Goal: Transaction & Acquisition: Purchase product/service

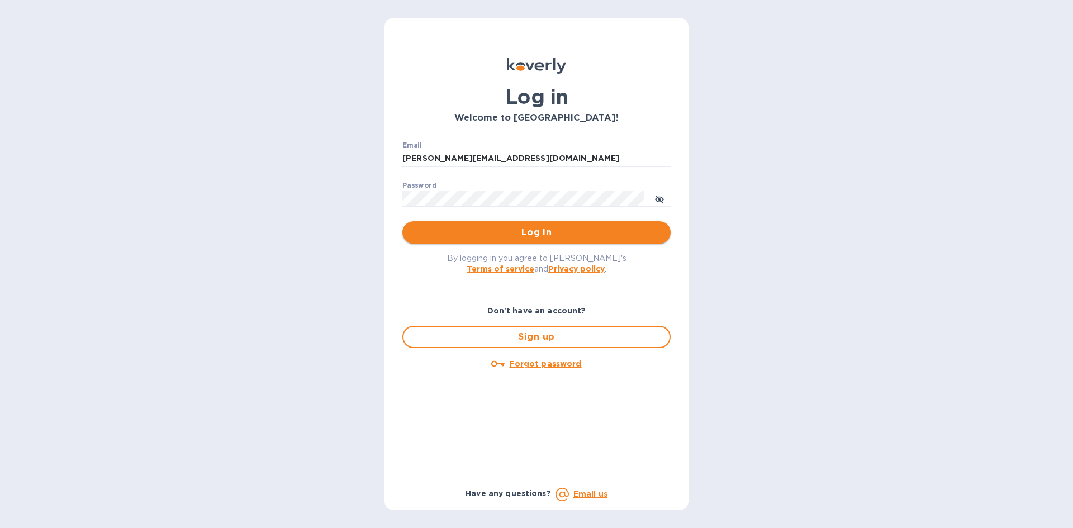
click at [594, 230] on span "Log in" at bounding box center [536, 232] width 250 height 13
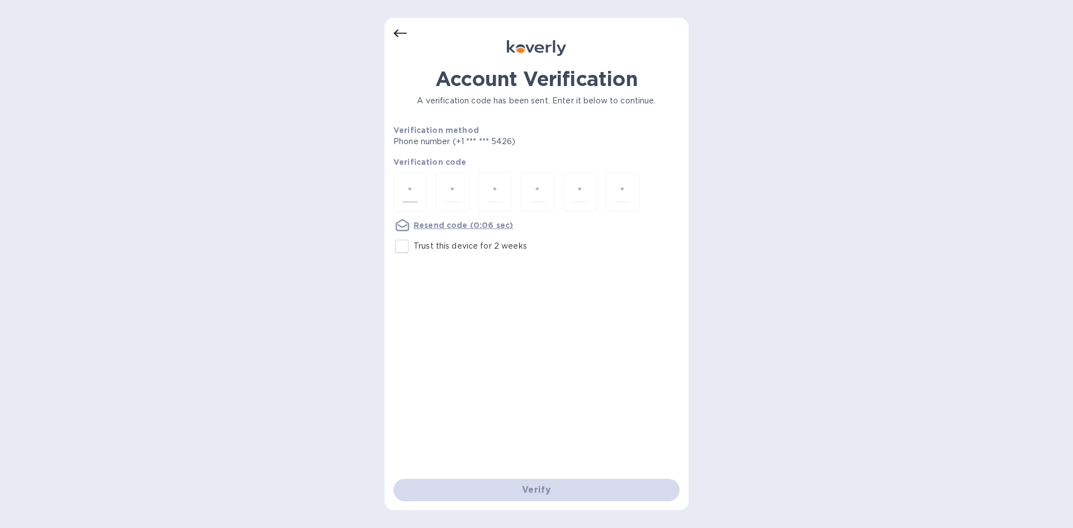
click at [401, 186] on div at bounding box center [411, 192] width 34 height 40
type input "5"
type input "3"
type input "4"
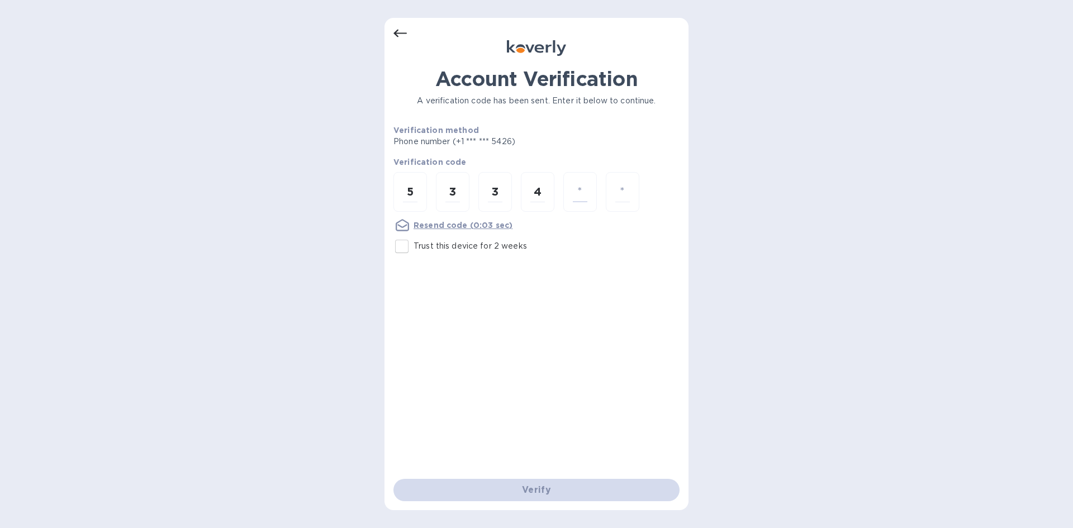
type input "2"
type input "4"
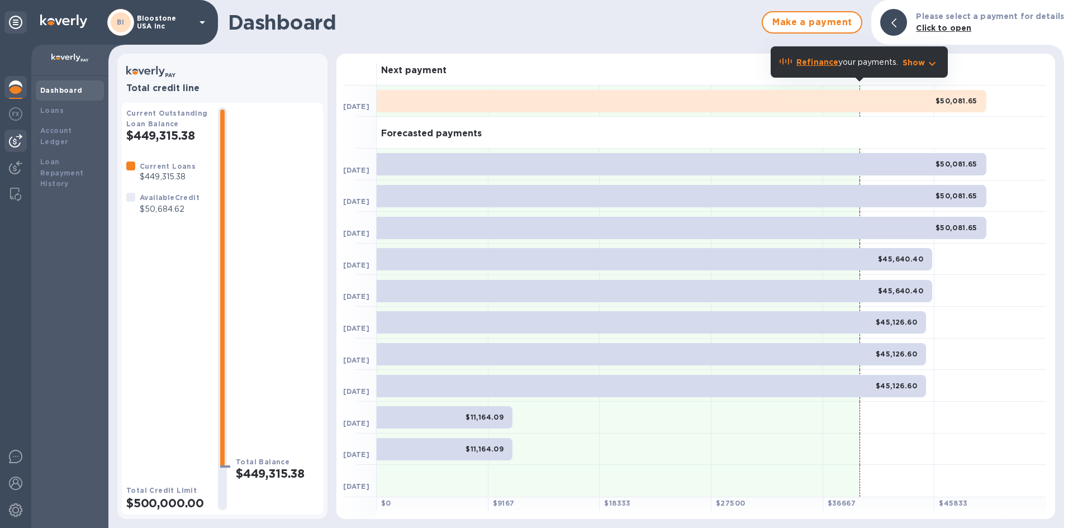
click at [15, 144] on img at bounding box center [15, 140] width 13 height 13
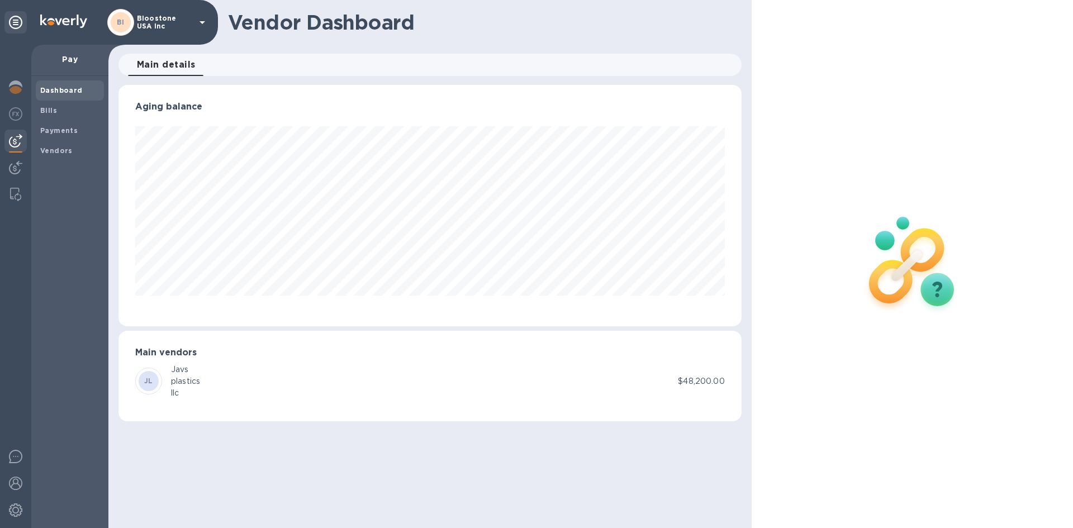
scroll to position [242, 623]
click at [55, 133] on b "Payments" at bounding box center [58, 130] width 37 height 8
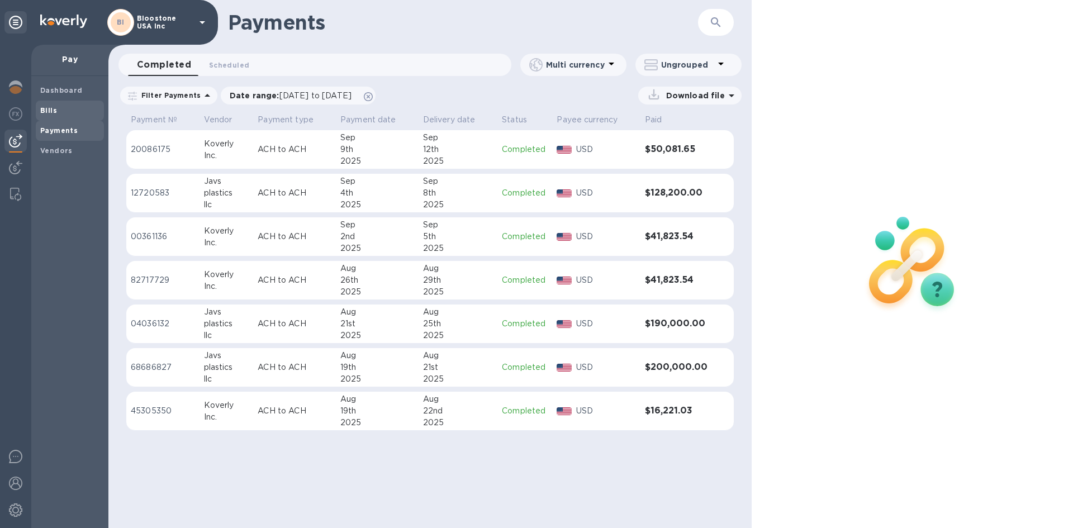
click at [60, 110] on span "Bills" at bounding box center [69, 110] width 59 height 11
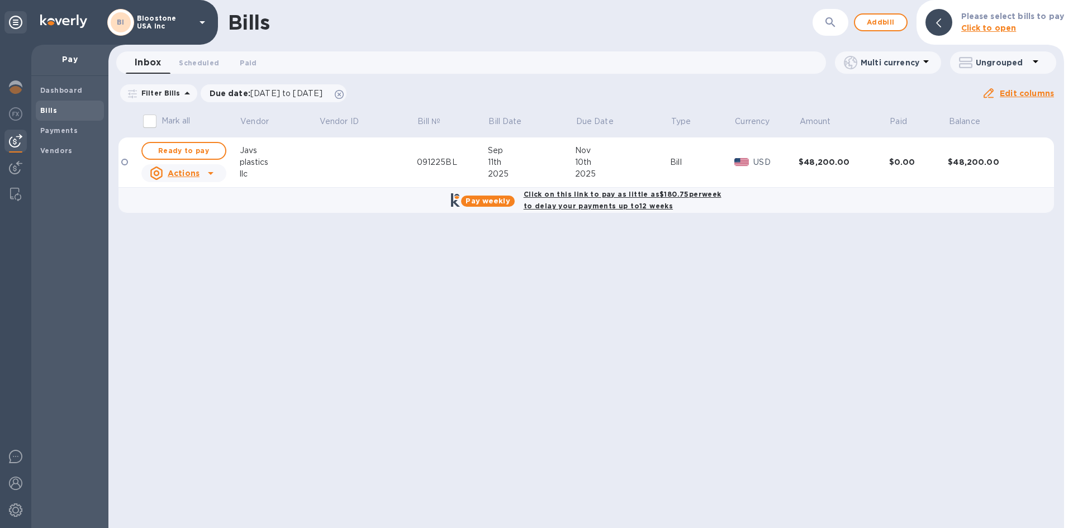
click at [612, 195] on b "Click on this link to pay as little as $180.75 per week to delay your payments …" at bounding box center [623, 200] width 198 height 20
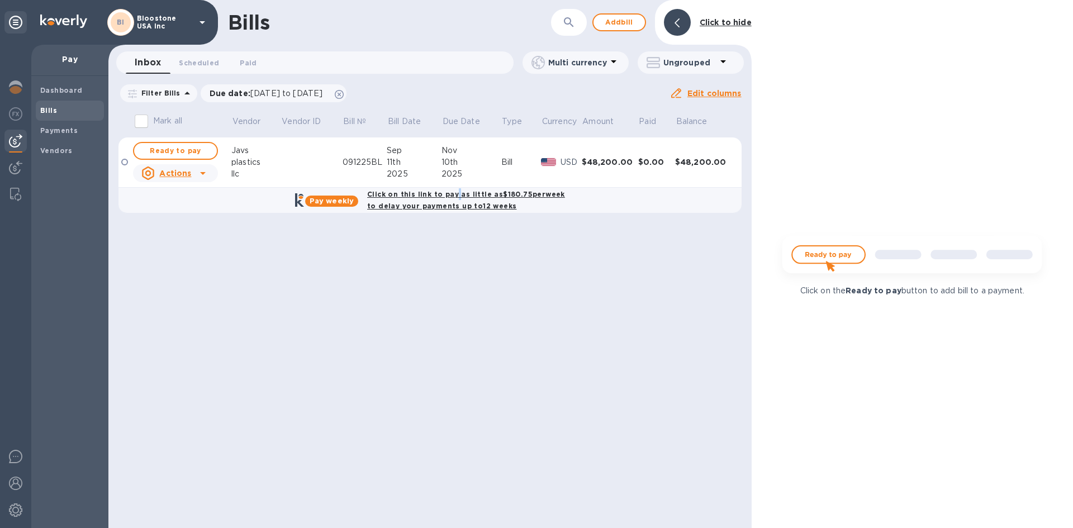
checkbox input "true"
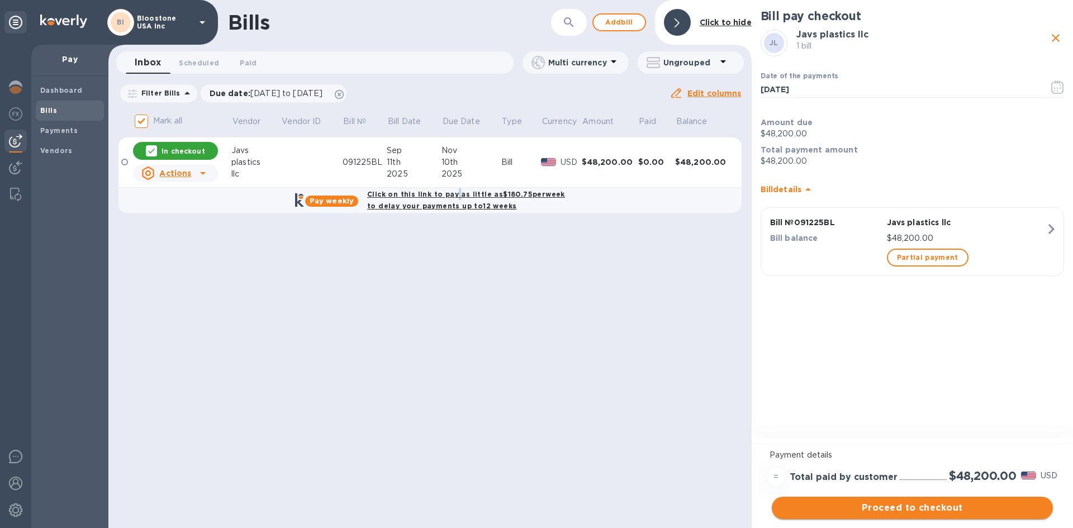
click at [885, 516] on button "Proceed to checkout" at bounding box center [912, 508] width 281 height 22
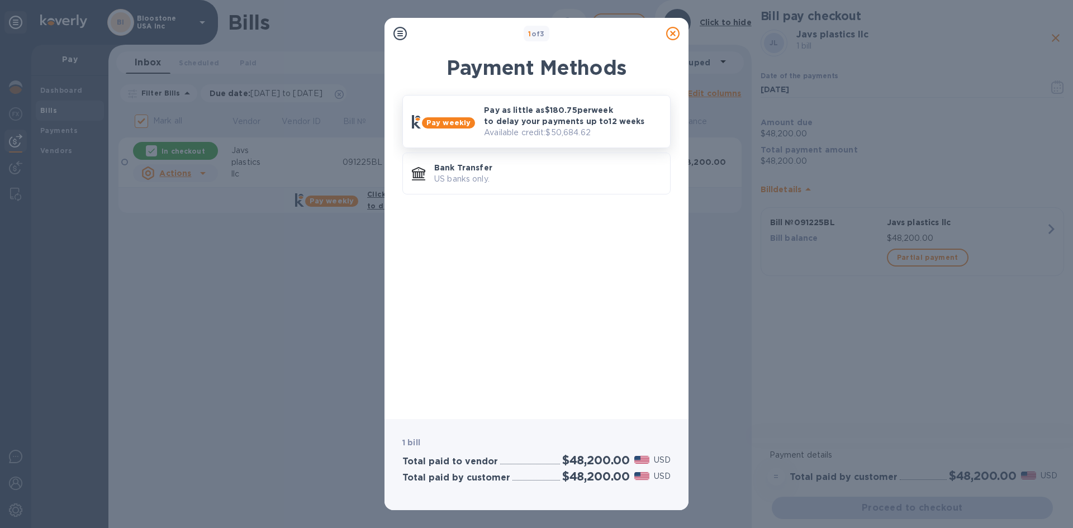
click at [583, 131] on p "Available credit: $50,684.62" at bounding box center [572, 133] width 177 height 12
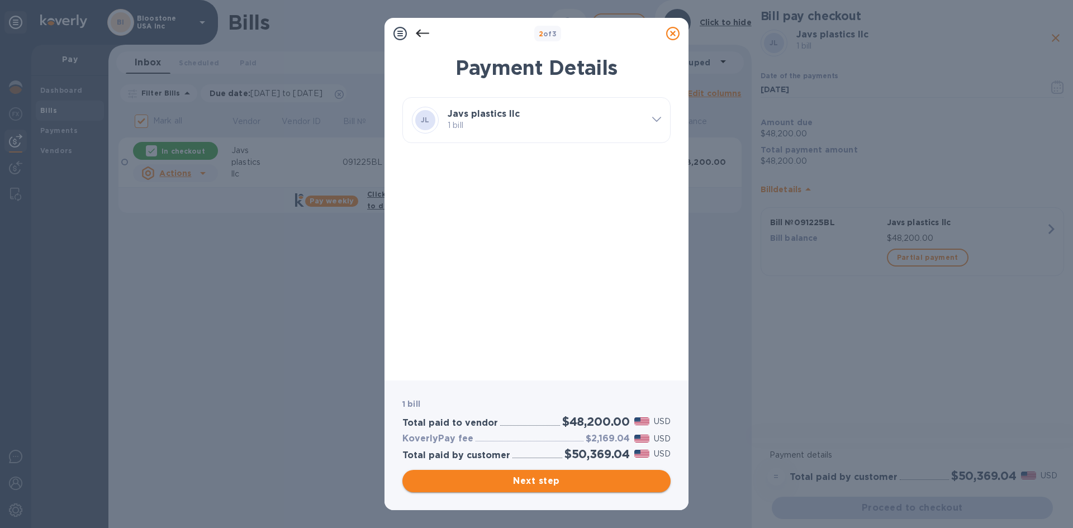
click at [618, 475] on span "Next step" at bounding box center [536, 481] width 250 height 13
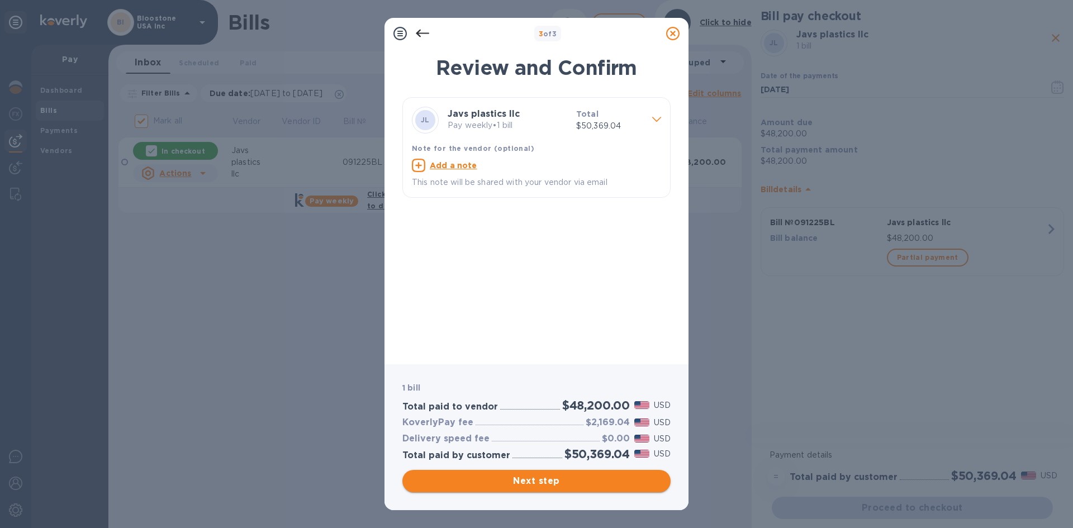
click at [618, 482] on span "Next step" at bounding box center [536, 481] width 250 height 13
click at [618, 482] on div "Next step" at bounding box center [537, 481] width 268 height 22
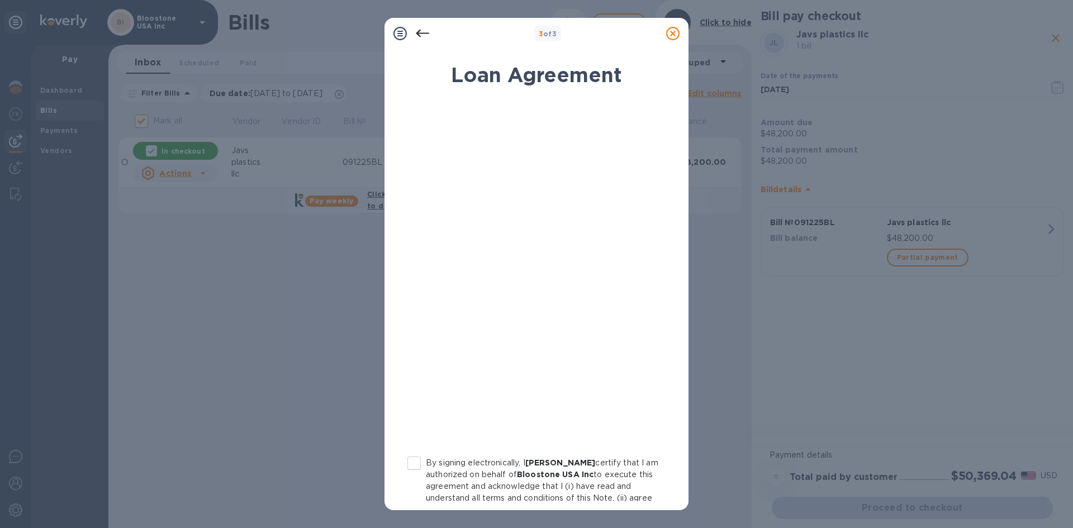
click at [411, 466] on input "By signing electronically, I [PERSON_NAME] certify that I am authorized on beha…" at bounding box center [414, 463] width 23 height 23
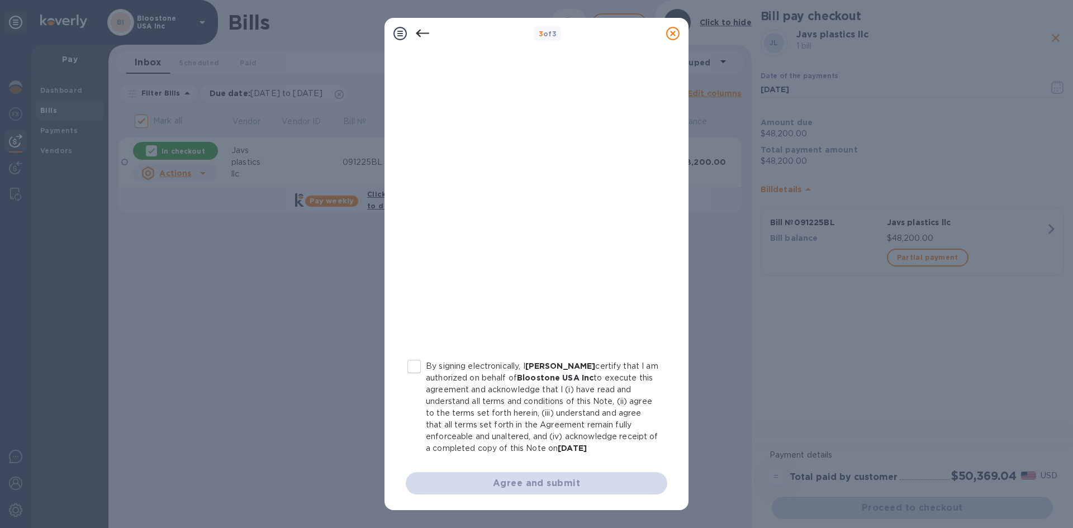
click at [414, 355] on input "By signing electronically, I [PERSON_NAME] certify that I am authorized on beha…" at bounding box center [414, 366] width 23 height 23
checkbox input "true"
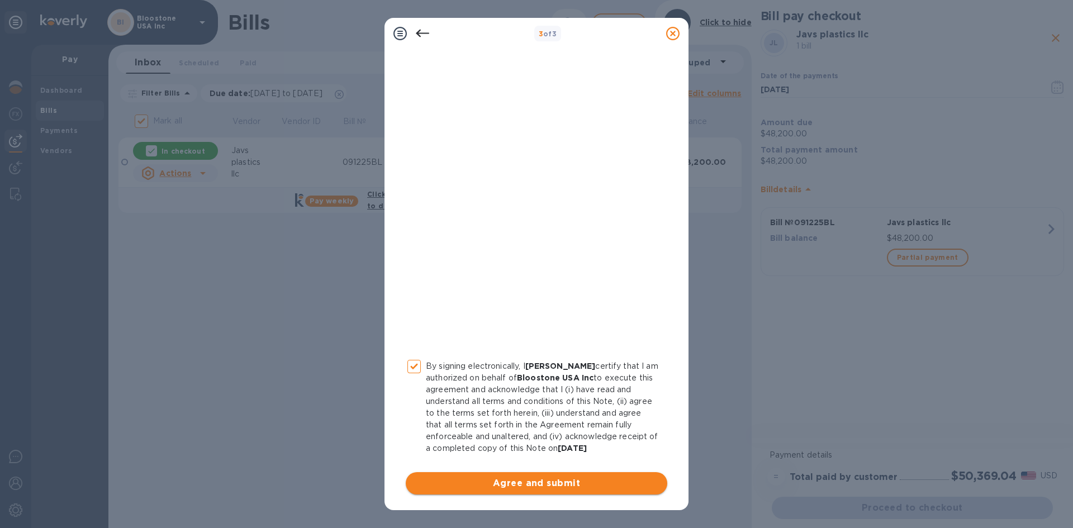
click at [545, 487] on span "Agree and submit" at bounding box center [537, 483] width 244 height 13
